Goal: Task Accomplishment & Management: Manage account settings

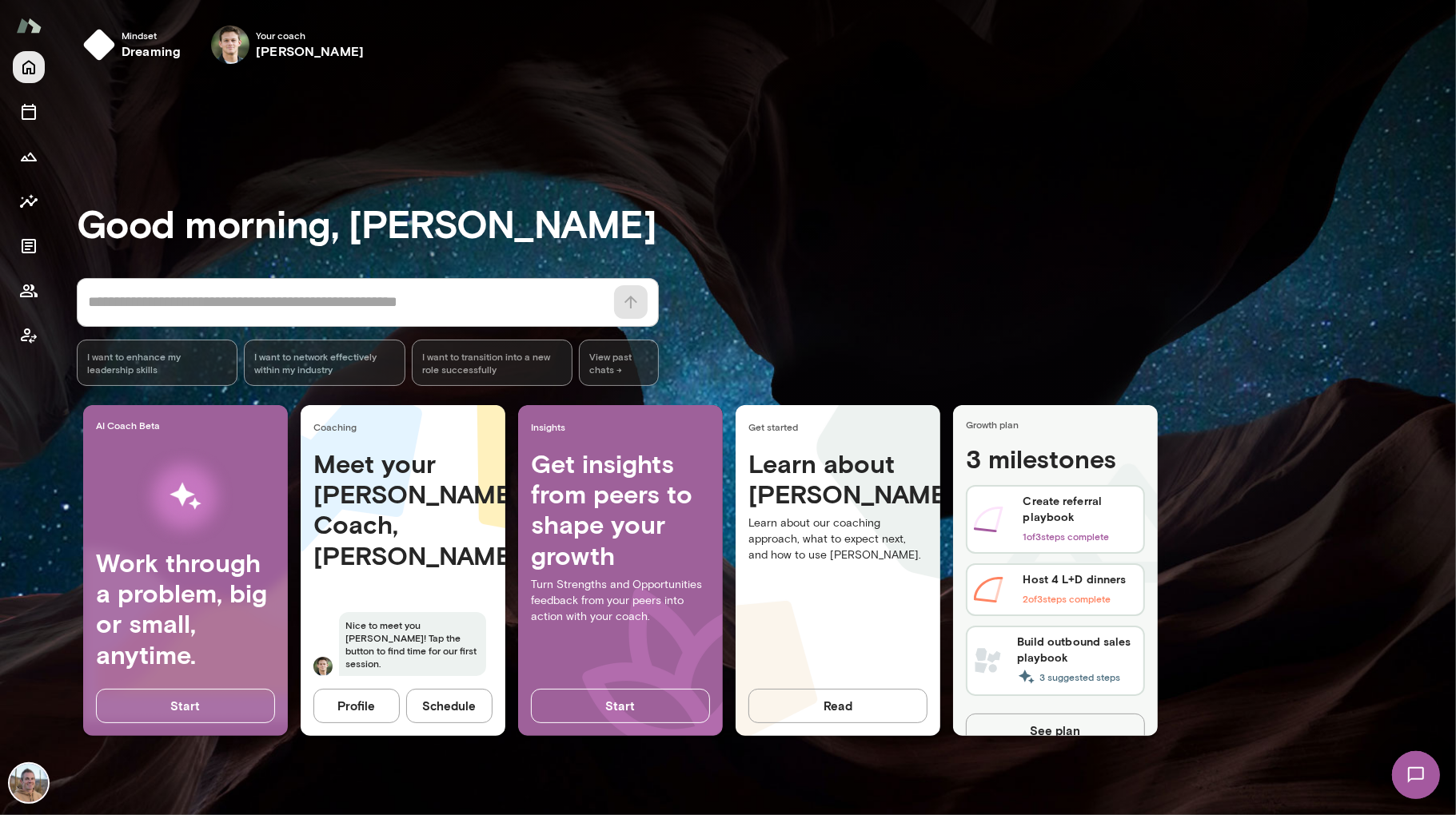
click at [29, 71] on icon "Home" at bounding box center [29, 67] width 19 height 19
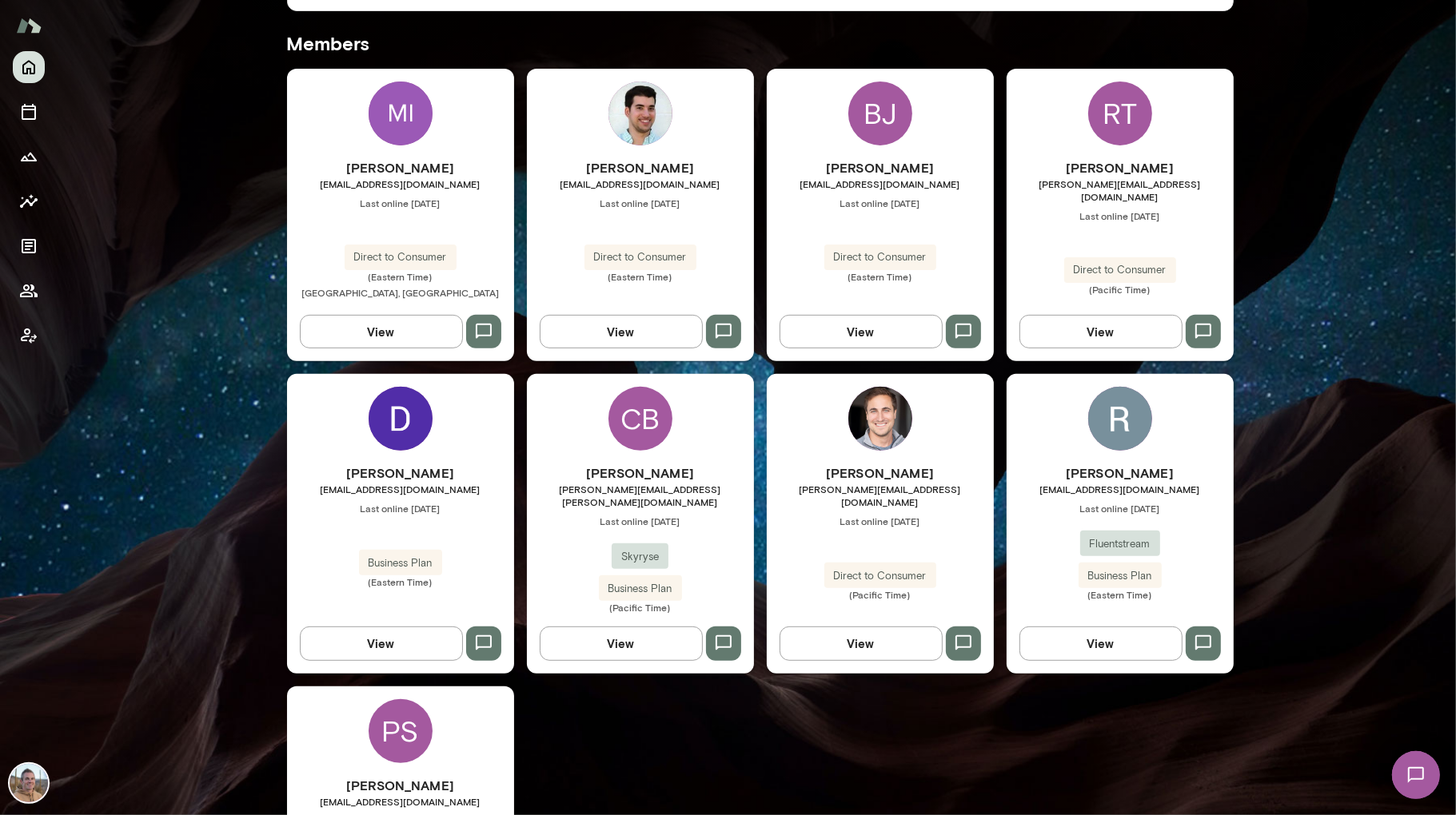
scroll to position [442, 0]
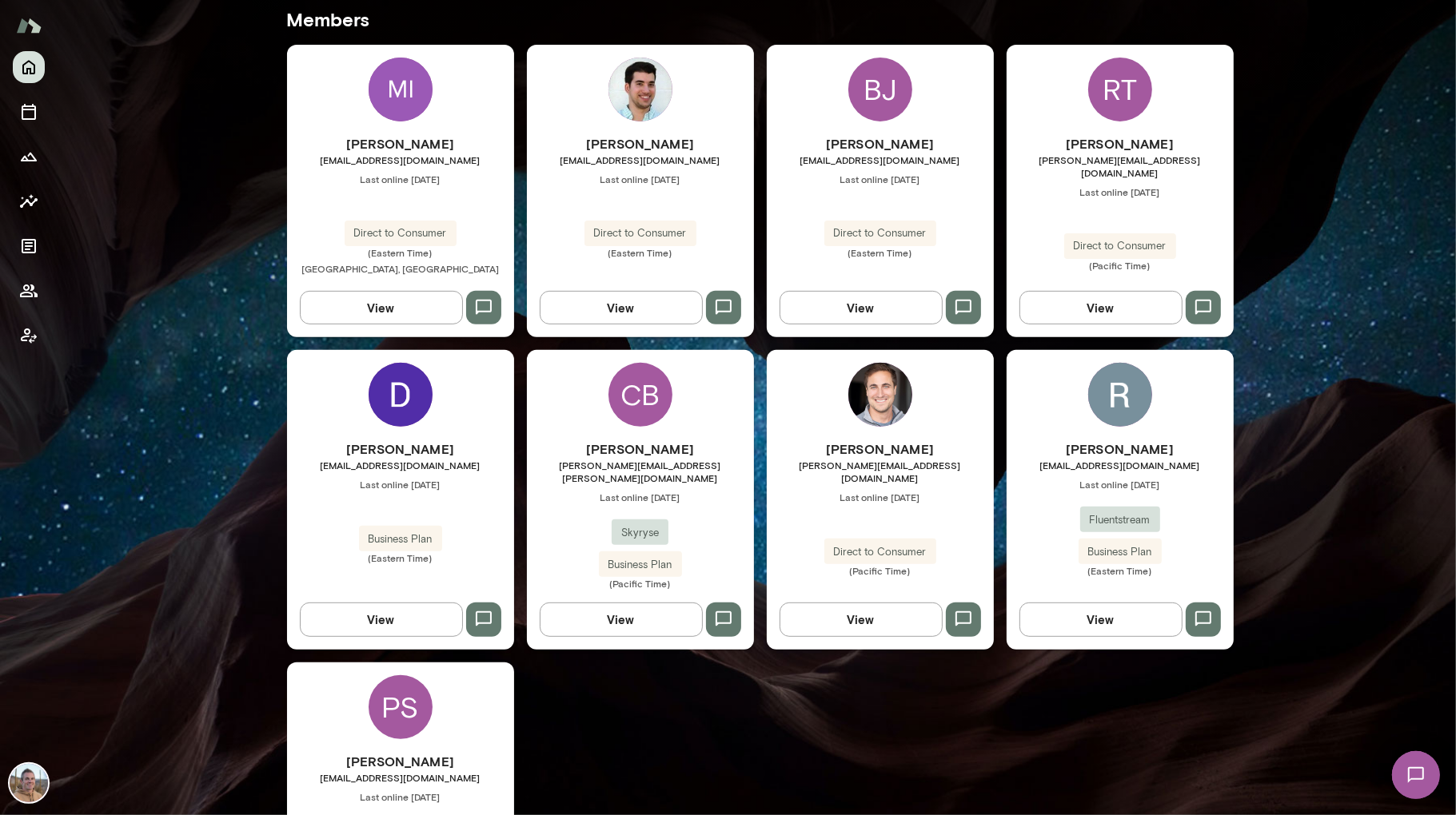
click at [640, 460] on span "[PERSON_NAME][EMAIL_ADDRESS][PERSON_NAME][DOMAIN_NAME]" at bounding box center [640, 471] width 227 height 26
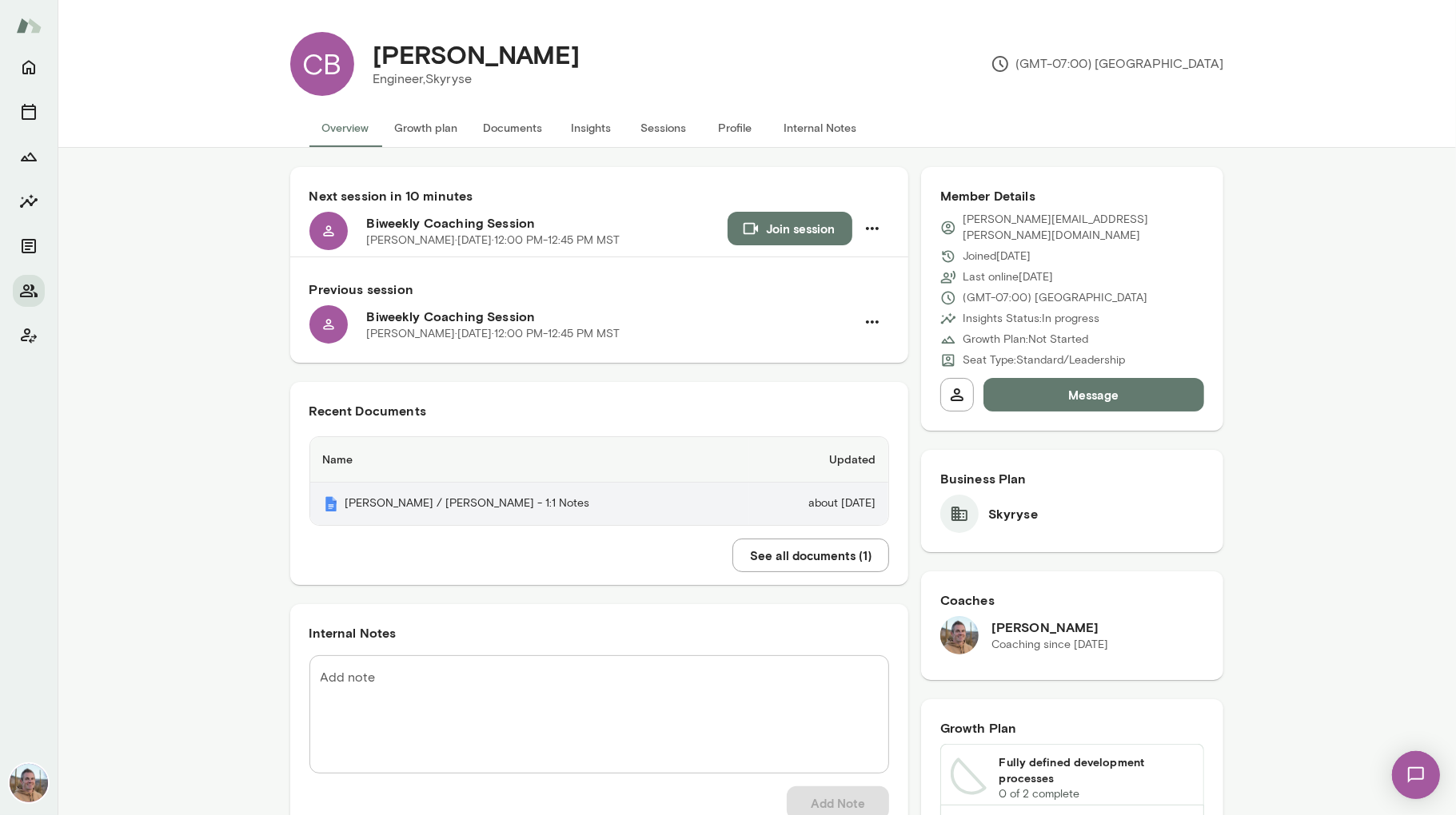
click at [518, 523] on th "[PERSON_NAME] / [PERSON_NAME] - 1:1 Notes" at bounding box center [530, 504] width 439 height 42
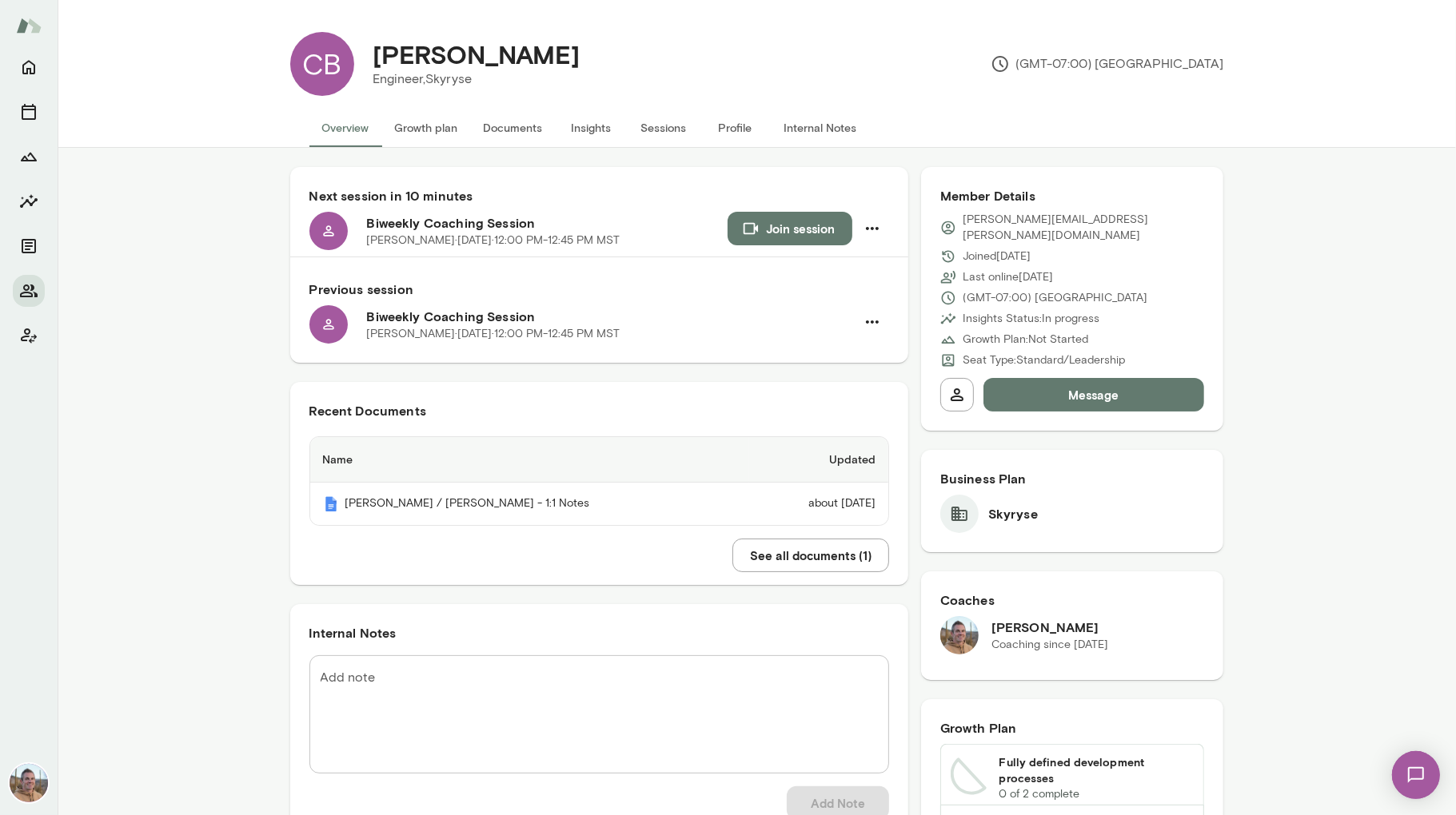
click at [432, 120] on button "Growth plan" at bounding box center [426, 127] width 89 height 38
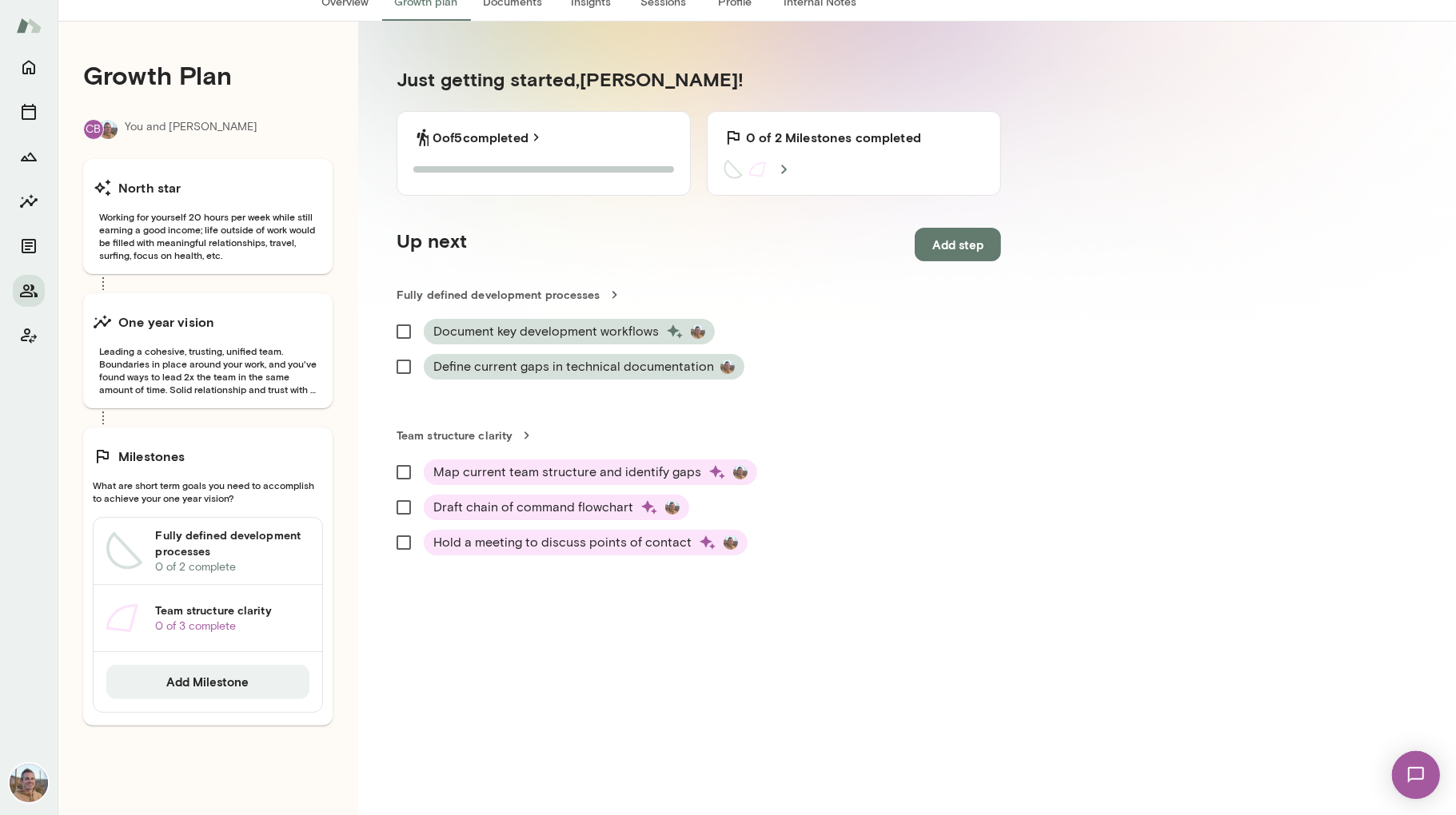
scroll to position [148, 0]
